Goal: Register for event/course: Register for event/course

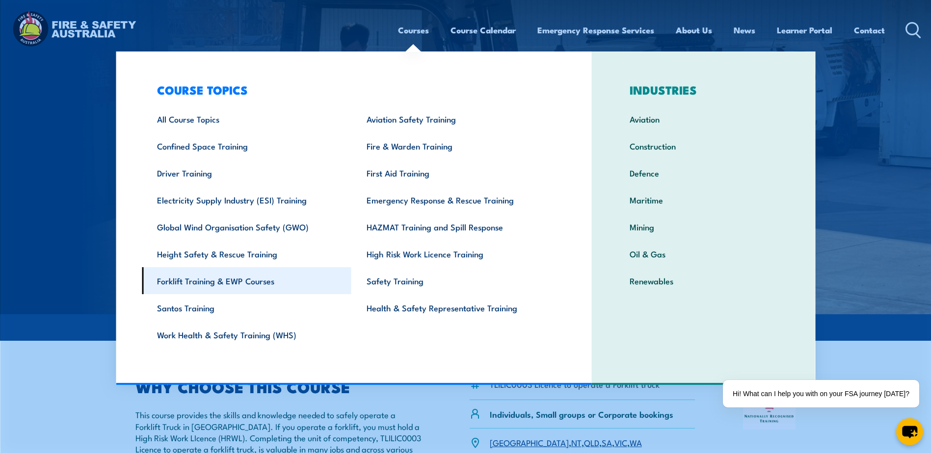
click at [210, 282] on link "Forklift Training & EWP Courses" at bounding box center [247, 280] width 210 height 27
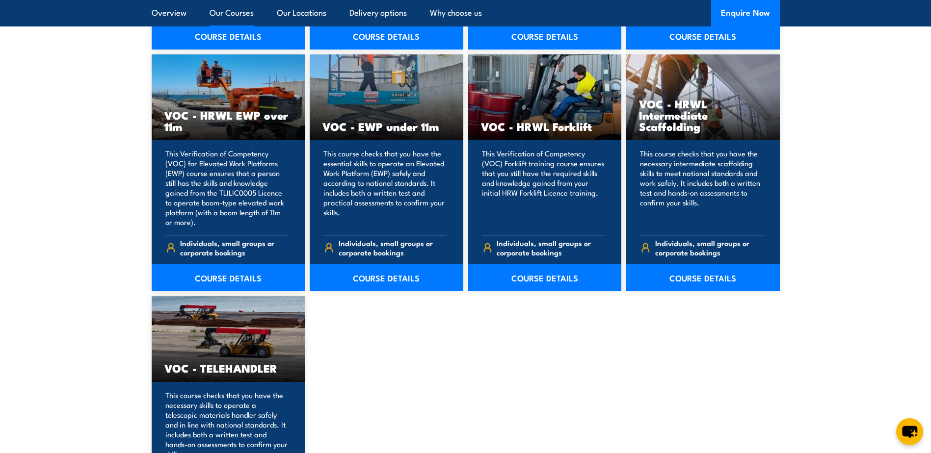
scroll to position [1276, 0]
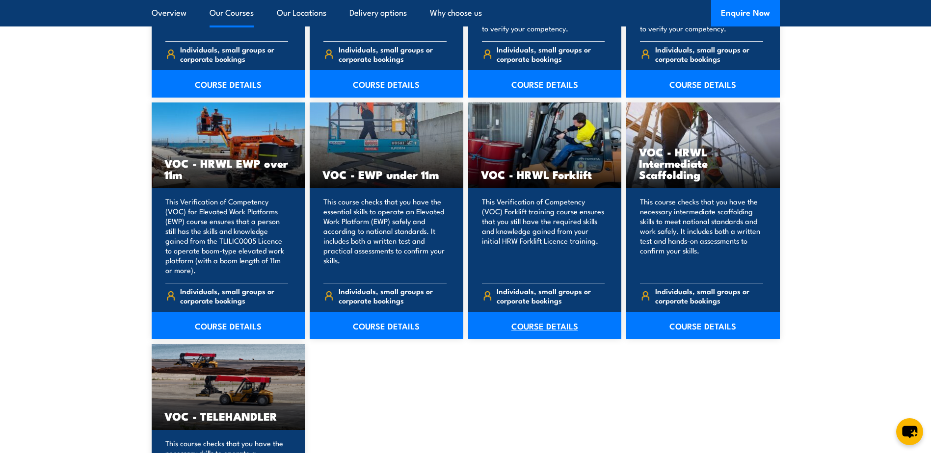
click at [538, 328] on link "COURSE DETAILS" at bounding box center [545, 325] width 154 height 27
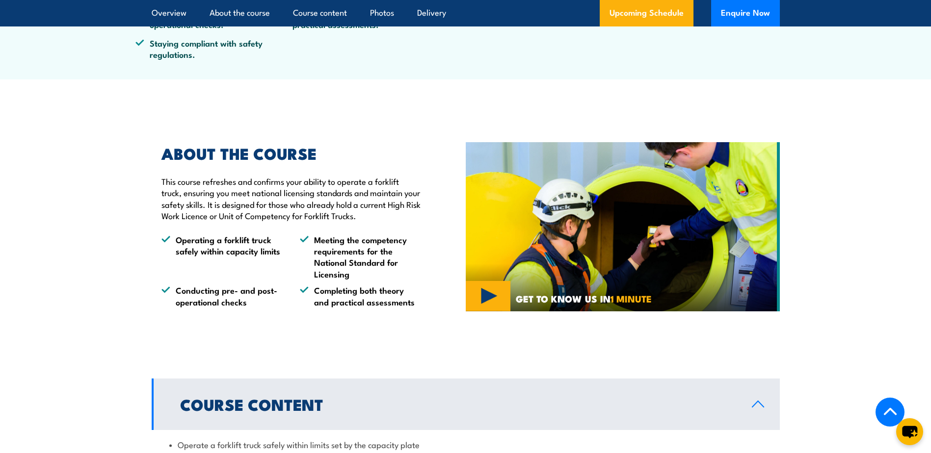
scroll to position [540, 0]
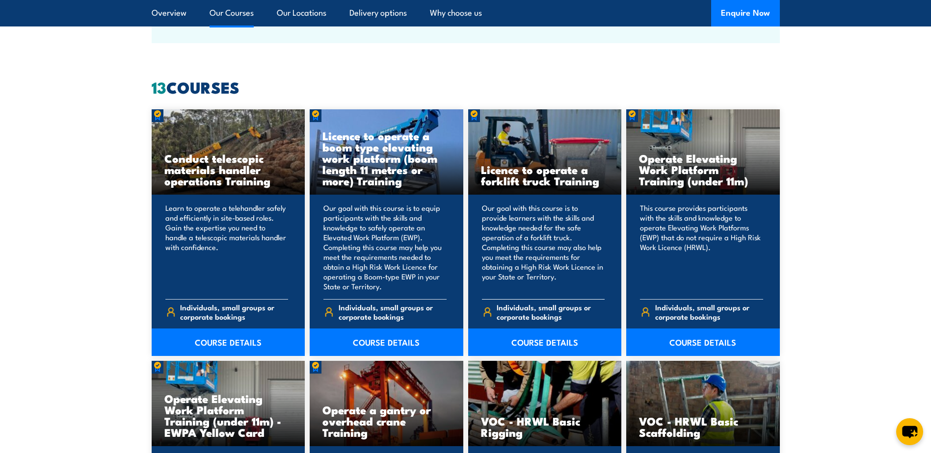
scroll to position [785, 0]
click at [557, 340] on link "COURSE DETAILS" at bounding box center [545, 342] width 154 height 27
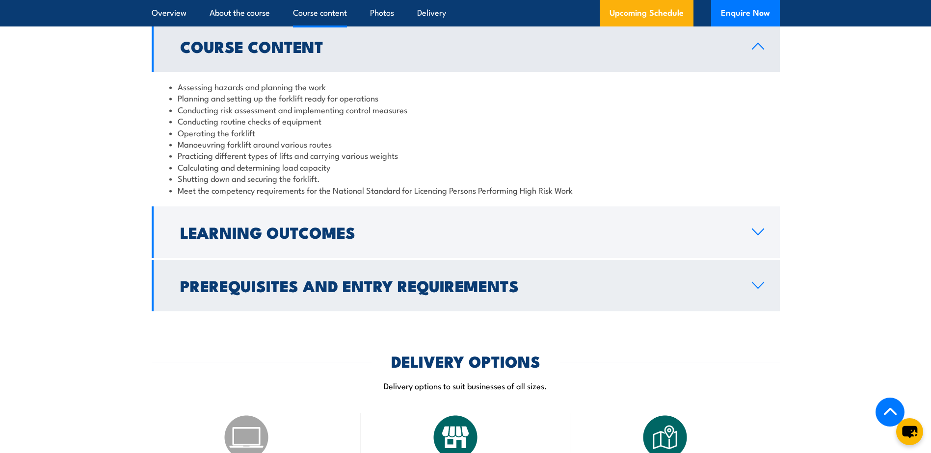
scroll to position [932, 0]
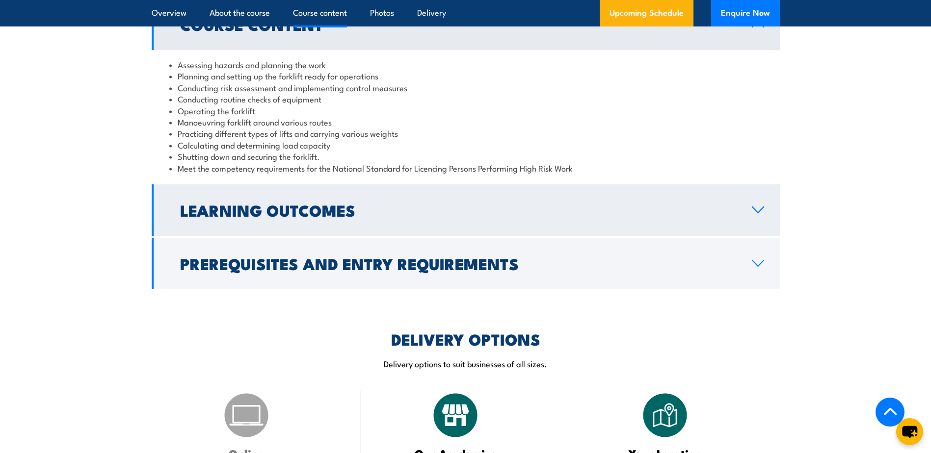
click at [753, 214] on icon at bounding box center [757, 210] width 13 height 8
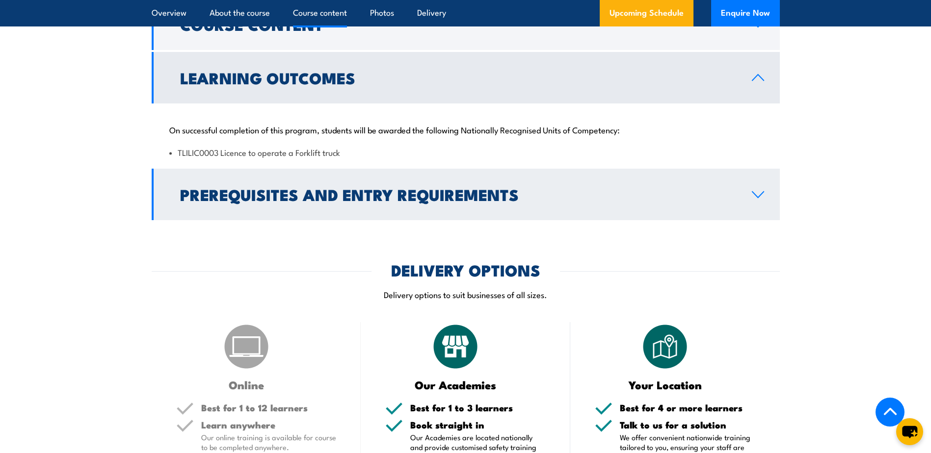
click at [770, 200] on link "Prerequisites and Entry Requirements" at bounding box center [466, 195] width 628 height 52
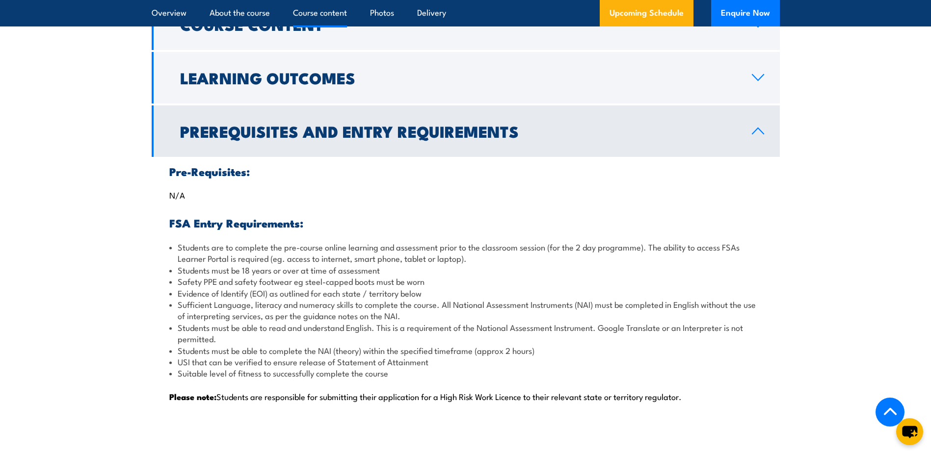
drag, startPoint x: 770, startPoint y: 200, endPoint x: 765, endPoint y: 201, distance: 5.1
click at [770, 201] on div "Pre-Requisites: N/A FSA Entry Requirements: Students are to complete the pre-co…" at bounding box center [466, 290] width 628 height 266
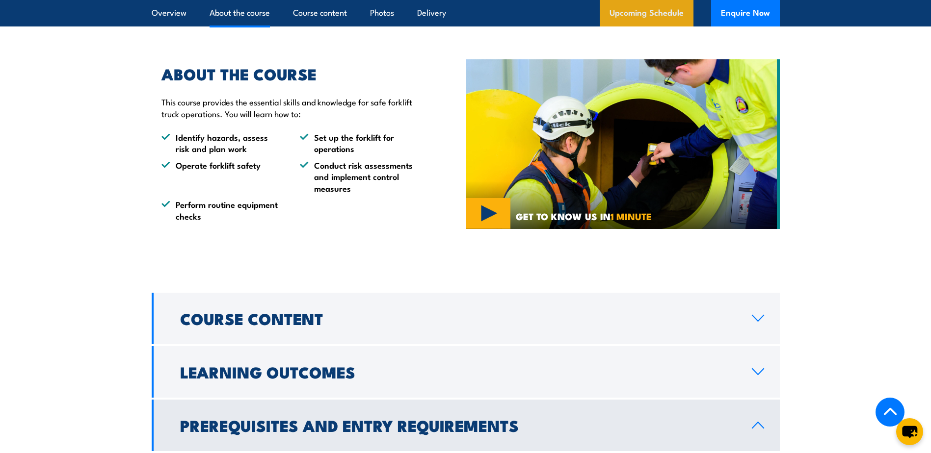
click at [662, 7] on link "Upcoming Schedule" at bounding box center [647, 13] width 94 height 26
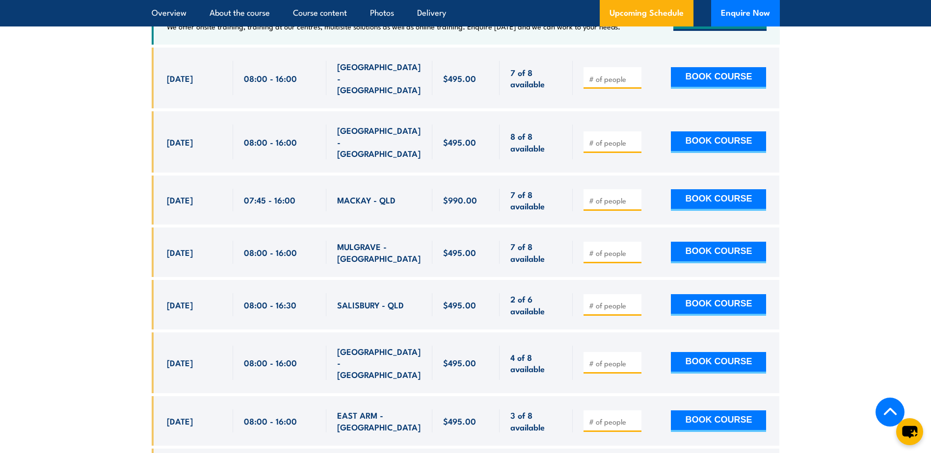
scroll to position [1825, 0]
